Goal: Information Seeking & Learning: Find specific fact

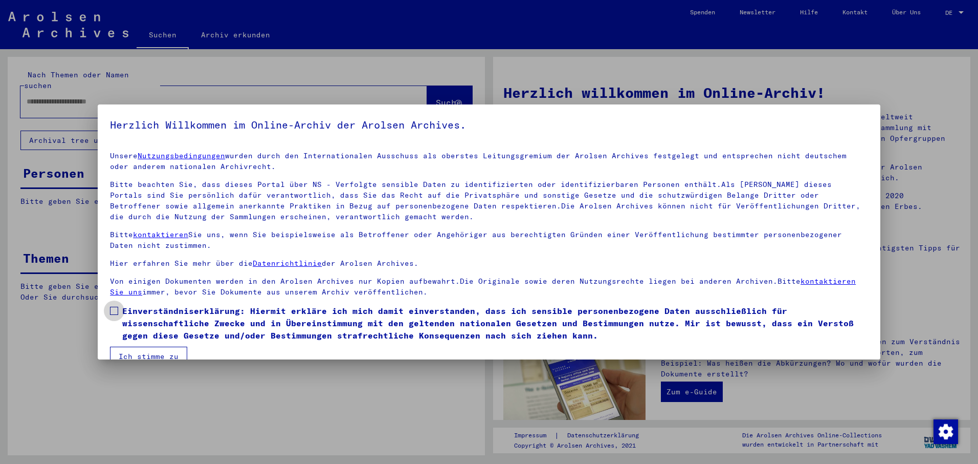
click at [116, 311] on span at bounding box center [114, 311] width 8 height 8
click at [133, 355] on button "Ich stimme zu" at bounding box center [148, 355] width 77 height 19
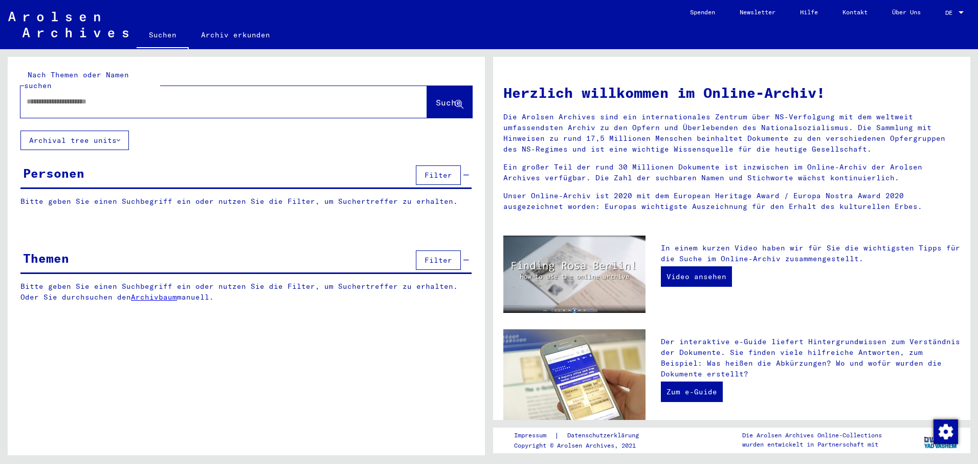
click at [33, 96] on input "text" at bounding box center [212, 101] width 370 height 11
type input "**********"
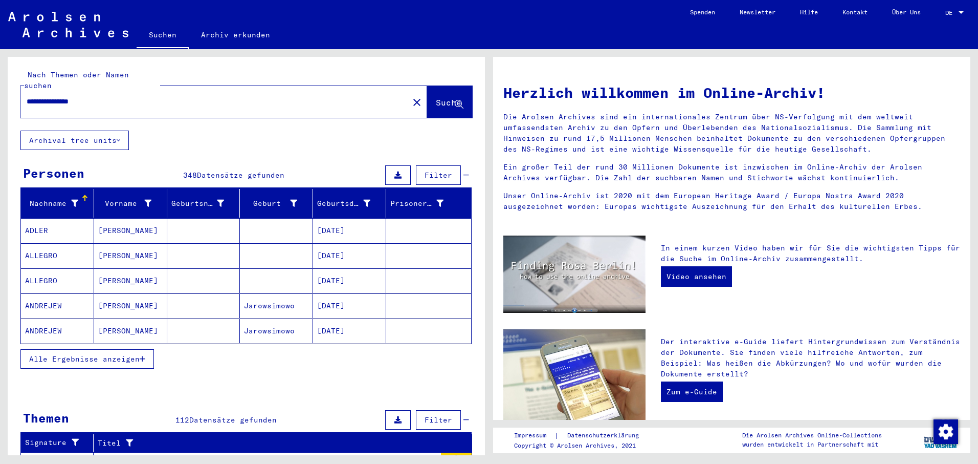
click at [67, 354] on span "Alle Ergebnisse anzeigen" at bounding box center [84, 358] width 111 height 9
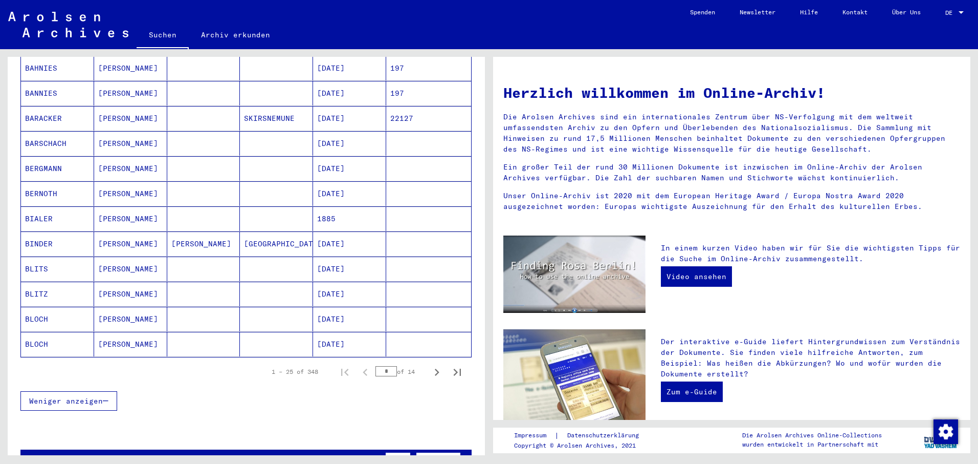
scroll to position [614, 0]
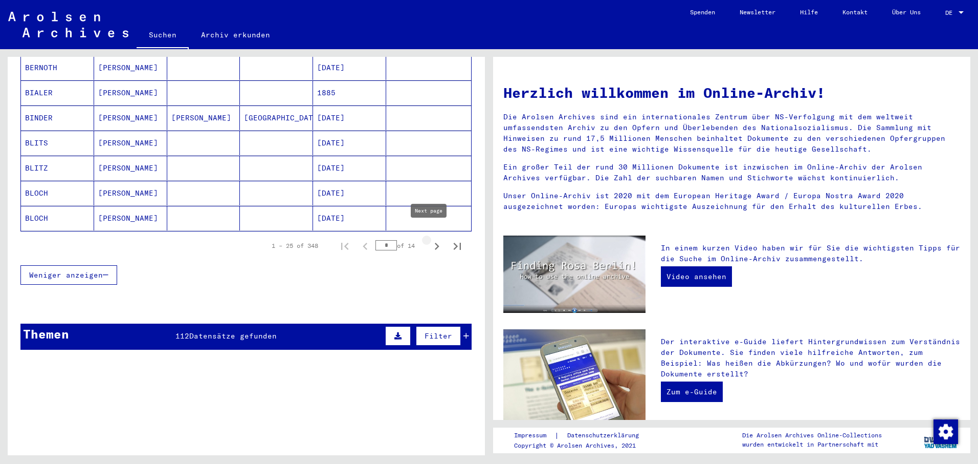
click at [430, 239] on icon "Next page" at bounding box center [437, 246] width 14 height 14
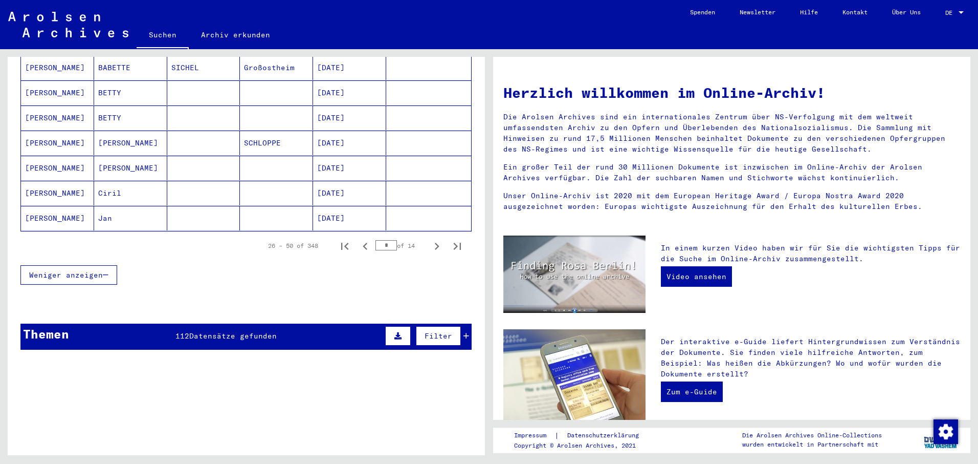
click at [197, 130] on mat-cell at bounding box center [203, 142] width 73 height 25
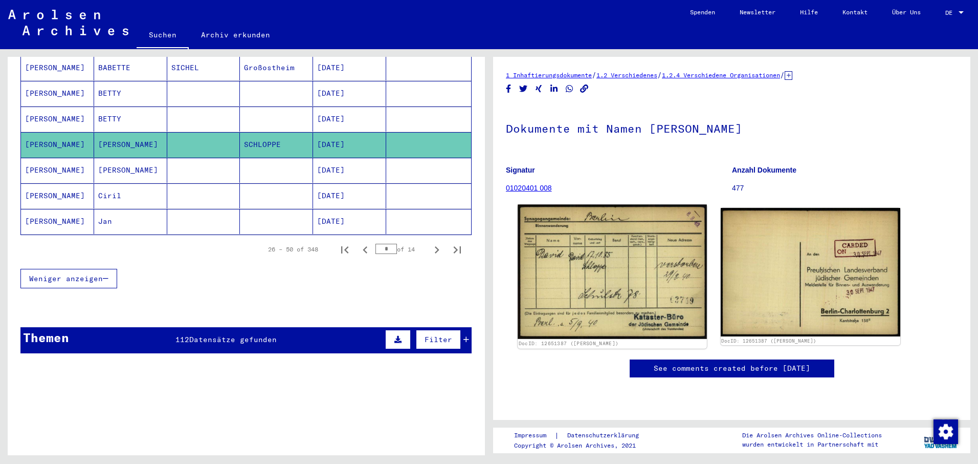
click at [579, 254] on img at bounding box center [612, 272] width 189 height 134
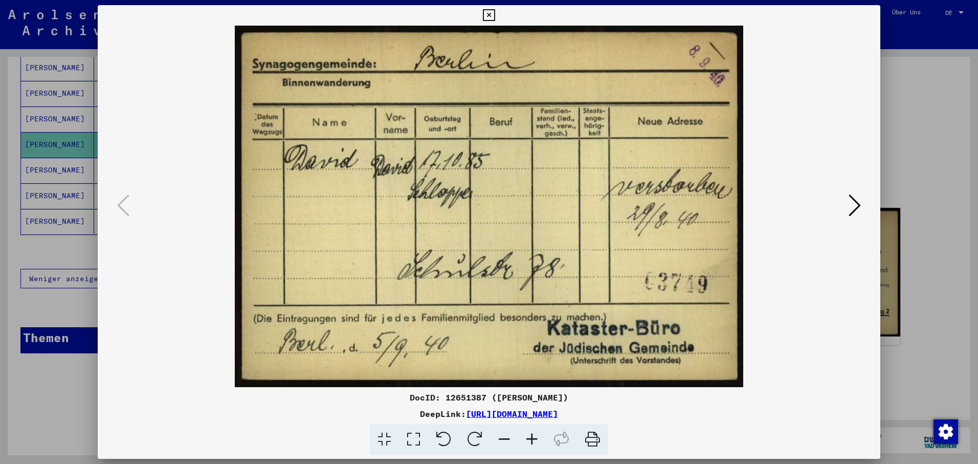
click at [859, 203] on icon at bounding box center [855, 205] width 12 height 25
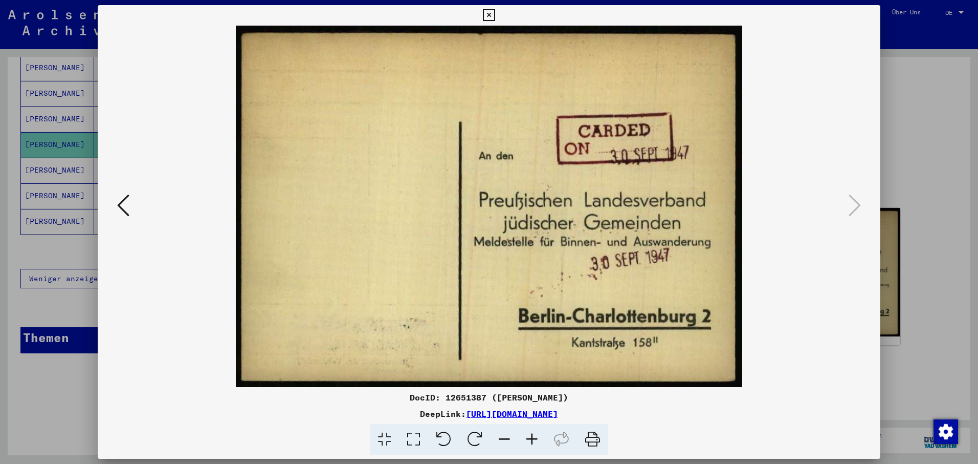
click at [489, 13] on icon at bounding box center [489, 15] width 12 height 12
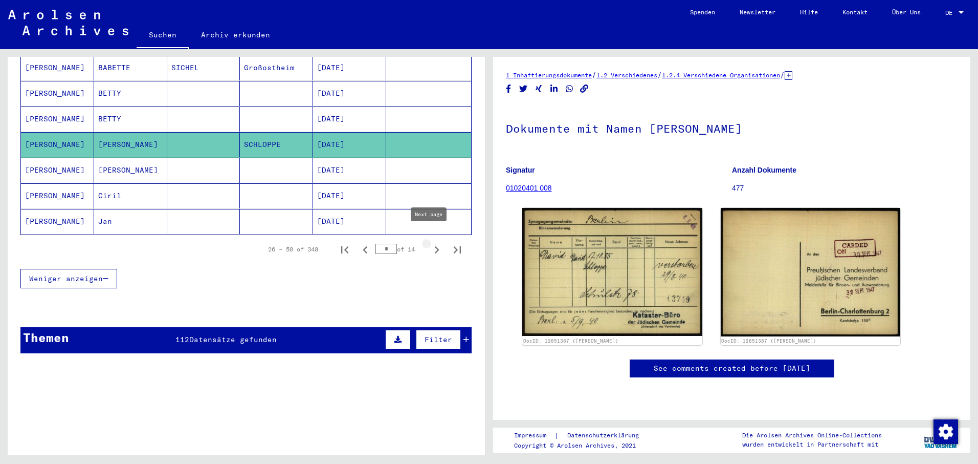
click at [435, 246] on icon "Next page" at bounding box center [437, 249] width 5 height 7
type input "*"
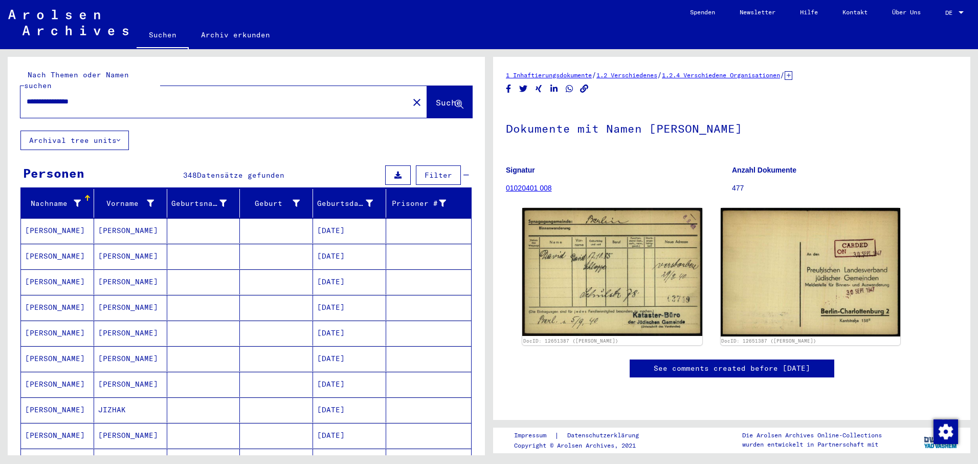
click at [28, 96] on input "**********" at bounding box center [215, 101] width 376 height 11
type input "**********"
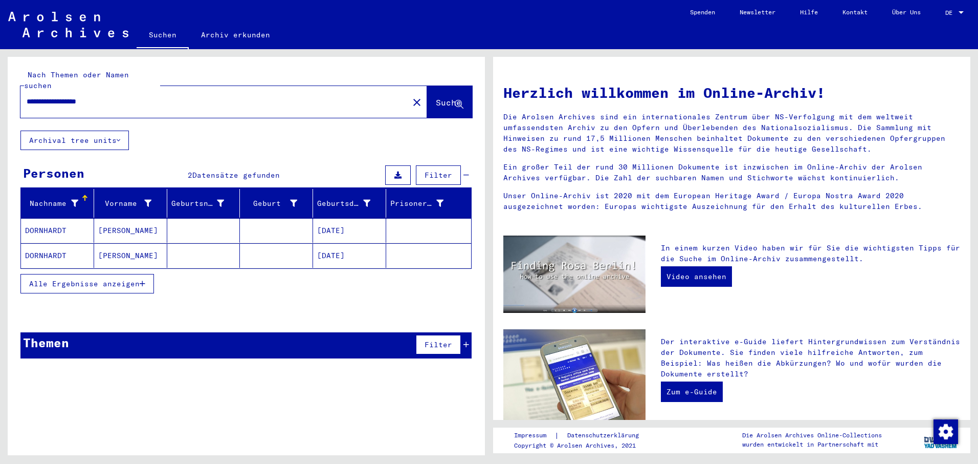
click at [205, 219] on mat-cell at bounding box center [203, 230] width 73 height 25
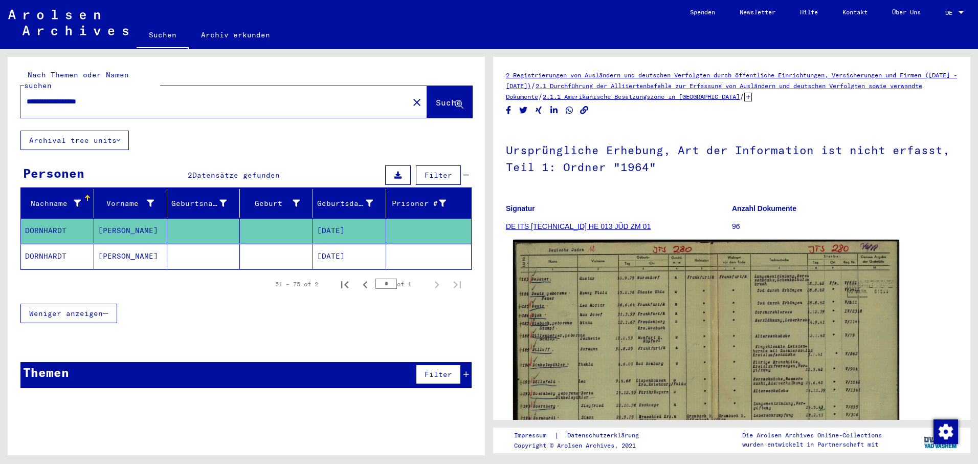
click at [646, 334] on img at bounding box center [706, 376] width 386 height 272
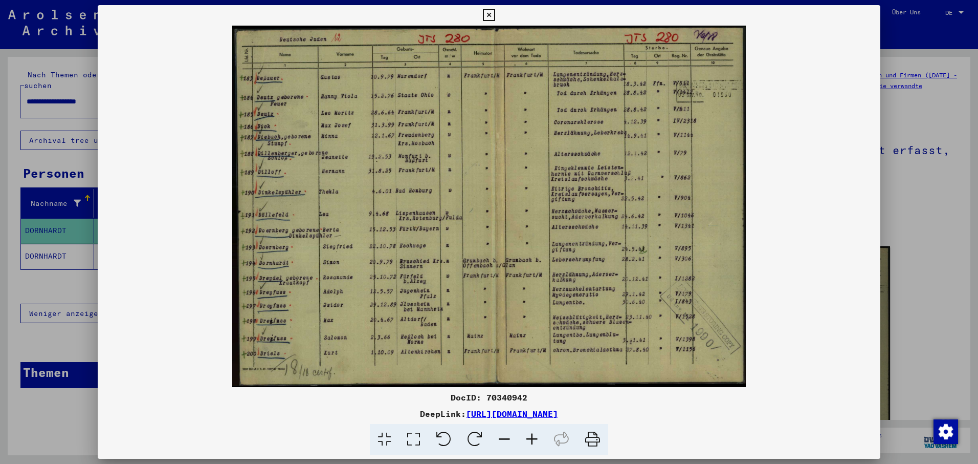
click at [491, 11] on icon at bounding box center [489, 15] width 12 height 12
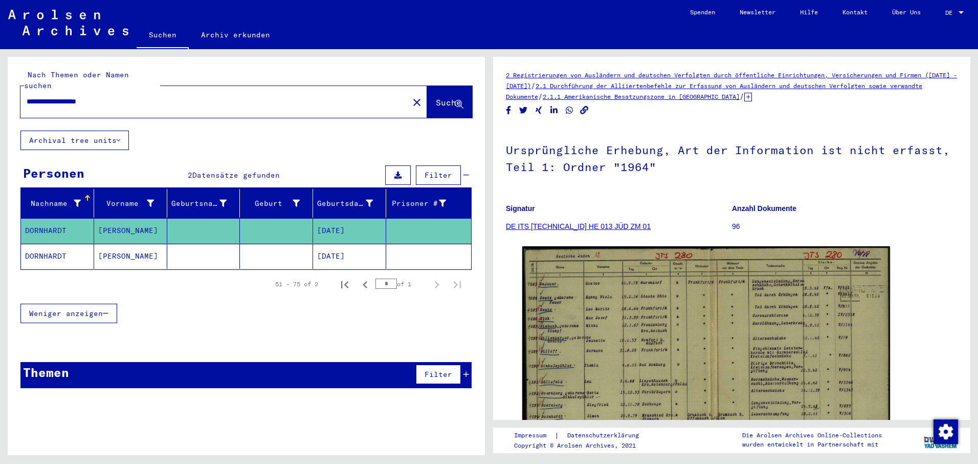
click at [281, 246] on mat-cell at bounding box center [276, 256] width 73 height 25
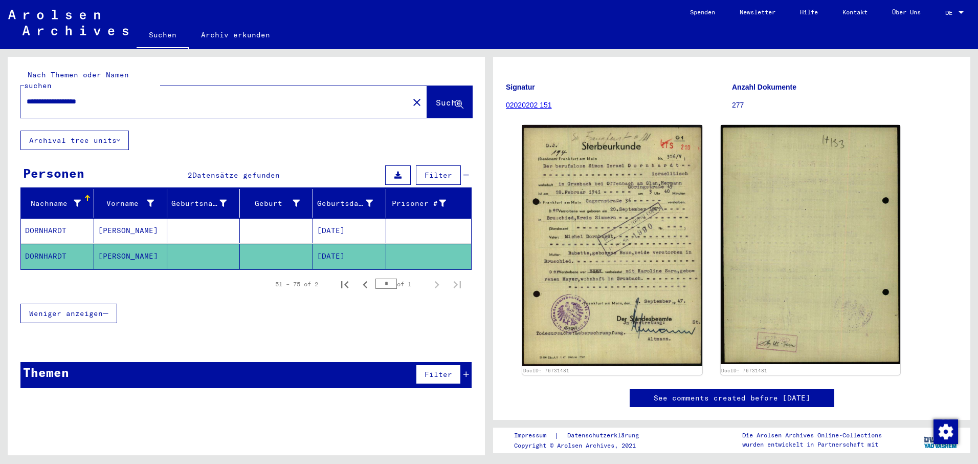
scroll to position [102, 0]
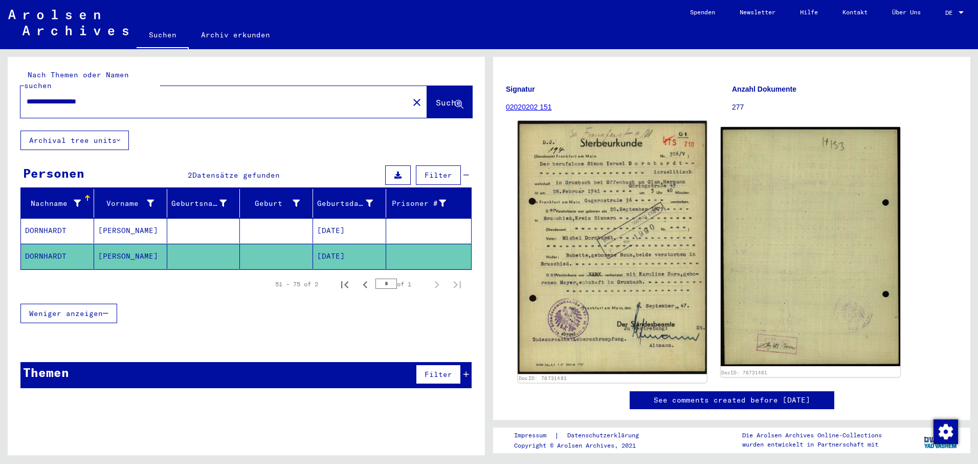
click at [620, 240] on img at bounding box center [612, 247] width 189 height 253
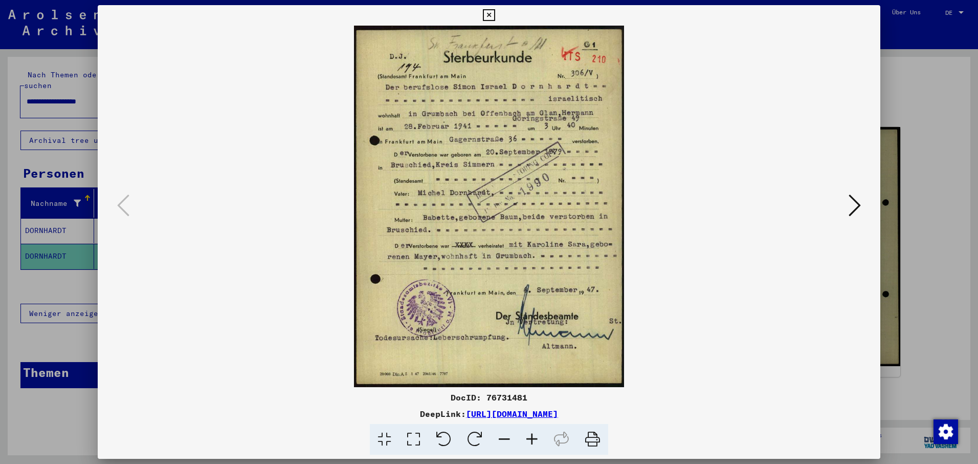
click at [592, 433] on icon at bounding box center [592, 439] width 31 height 31
click at [859, 199] on icon at bounding box center [855, 205] width 12 height 25
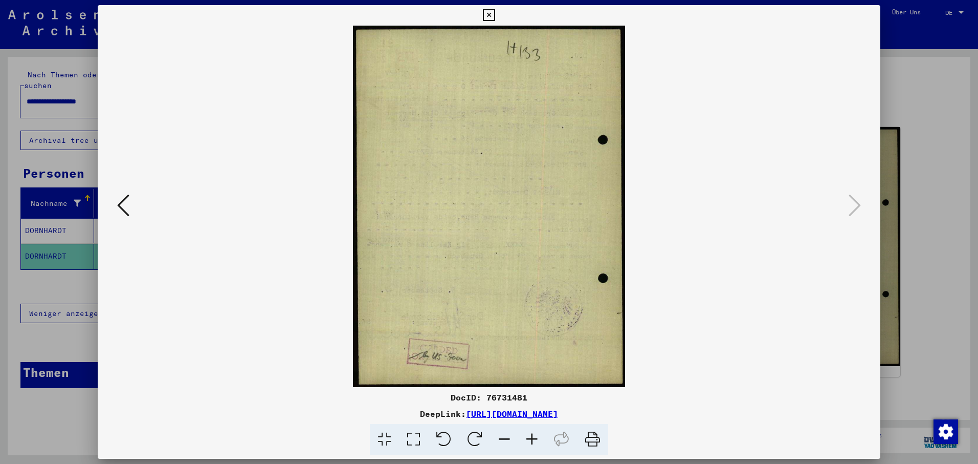
click at [491, 13] on icon at bounding box center [489, 15] width 12 height 12
